Goal: Contribute content: Add original content to the website for others to see

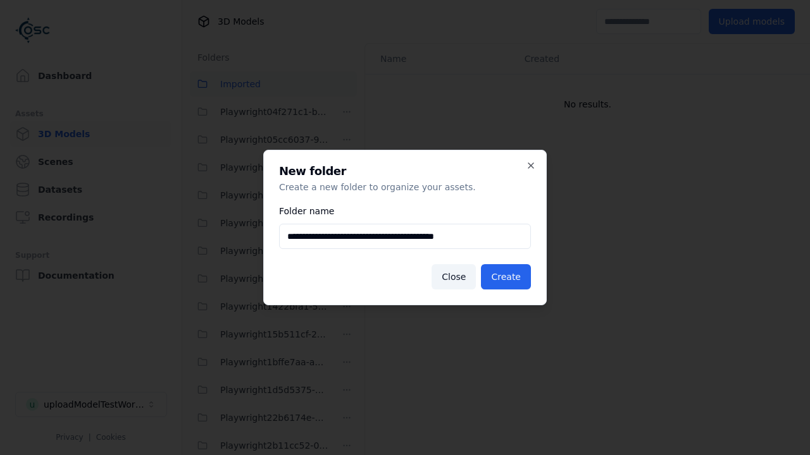
scroll to position [1086, 0]
type input "**********"
click at [507, 277] on button "Create" at bounding box center [506, 276] width 50 height 25
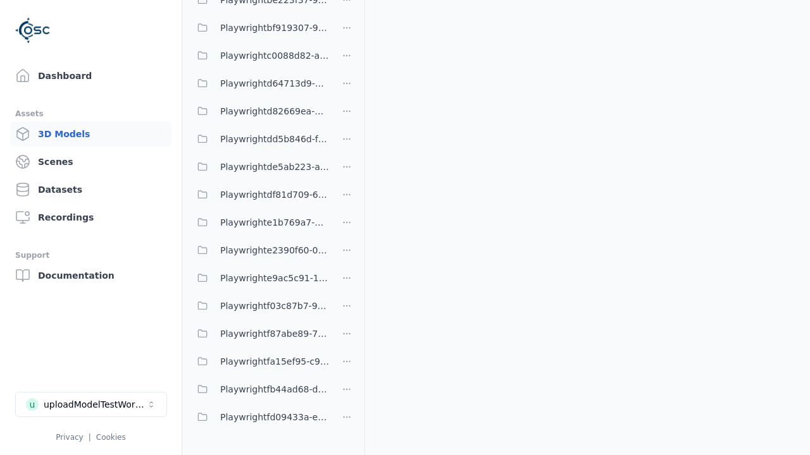
click at [259, 362] on span "Playwrightfa15ef95-c99a-49ef-a0fe-0985f15fab09" at bounding box center [274, 361] width 109 height 15
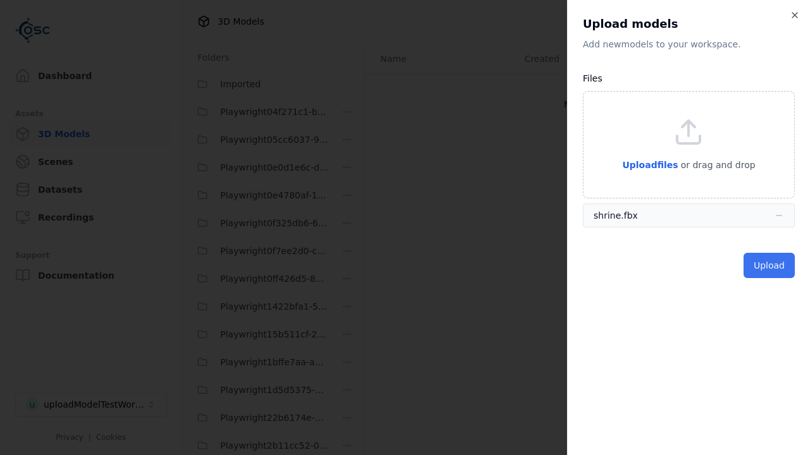
click at [770, 266] on button "Upload" at bounding box center [768, 265] width 51 height 25
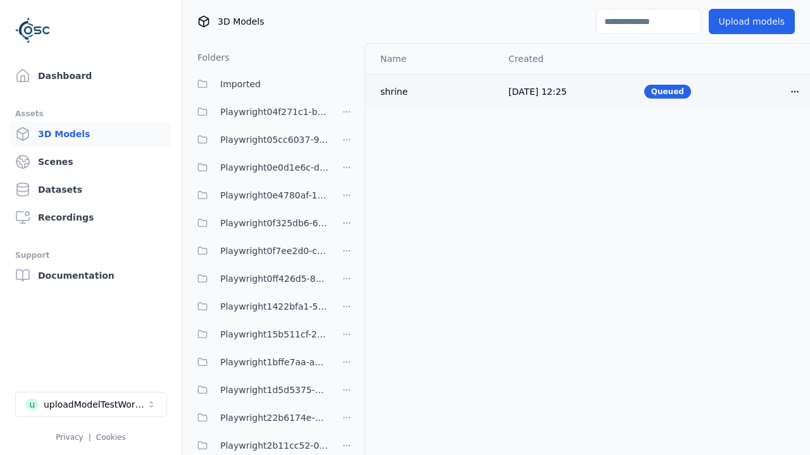
click at [794, 91] on html "Support Dashboard Assets 3D Models Scenes Datasets Recordings Support Documenta…" at bounding box center [405, 227] width 810 height 455
click at [767, 140] on div "Delete" at bounding box center [766, 140] width 75 height 20
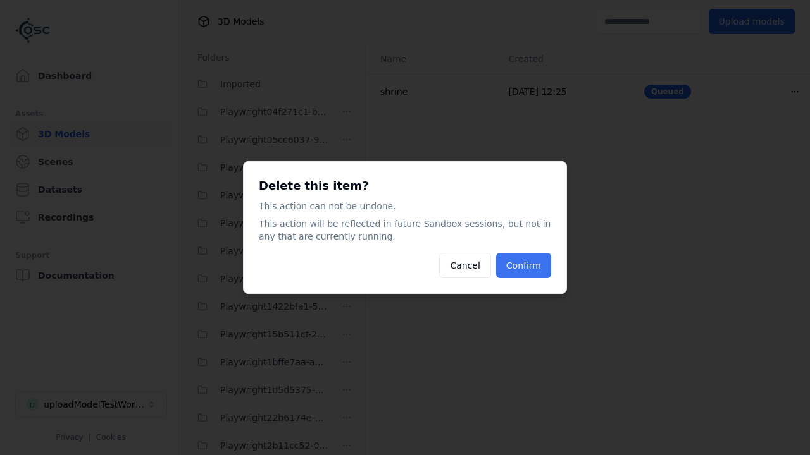
click at [524, 266] on button "Confirm" at bounding box center [523, 265] width 55 height 25
